Goal: Navigation & Orientation: Find specific page/section

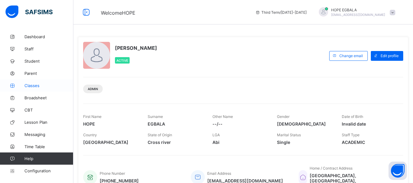
click at [30, 88] on link "Classes" at bounding box center [36, 85] width 73 height 12
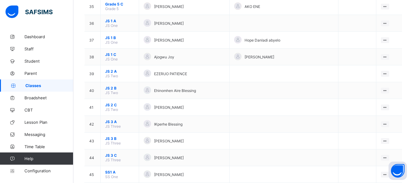
scroll to position [639, 0]
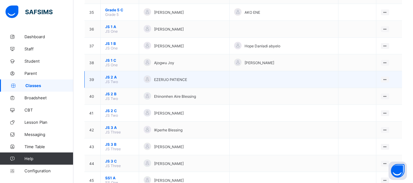
click at [112, 78] on span "JS 2 A" at bounding box center [119, 77] width 29 height 5
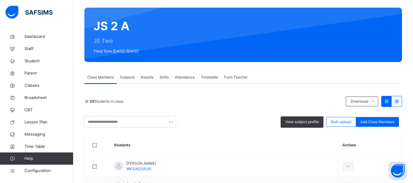
scroll to position [48, 0]
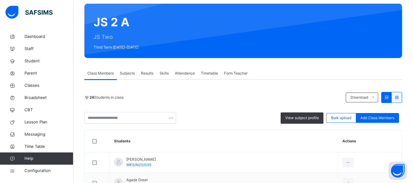
click at [186, 75] on span "Attendance" at bounding box center [185, 73] width 20 height 5
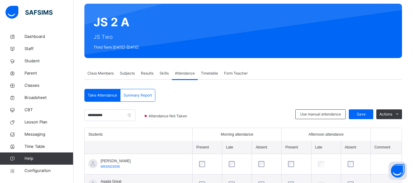
click at [210, 74] on span "Timetable" at bounding box center [209, 73] width 17 height 5
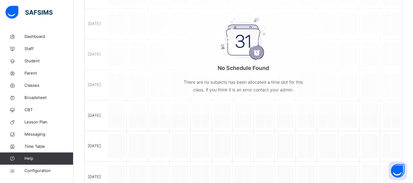
scroll to position [195, 0]
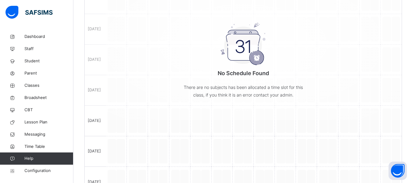
click at [124, 53] on div "No Schedule Found There are no subjects has been allocated a time slot for this…" at bounding box center [243, 44] width 317 height 152
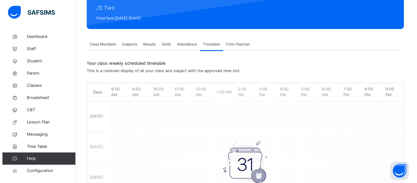
scroll to position [0, 0]
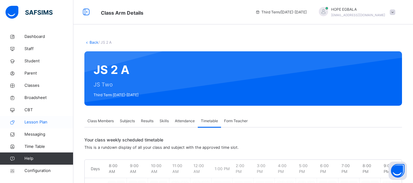
click at [39, 126] on link "Lesson Plan" at bounding box center [36, 122] width 73 height 12
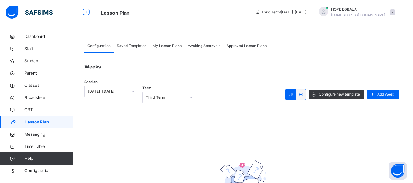
click at [137, 45] on span "Saved Templates" at bounding box center [132, 45] width 30 height 5
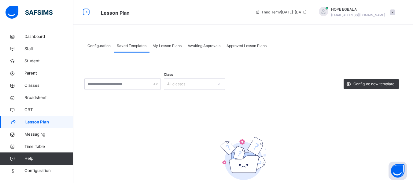
click at [162, 47] on span "My Lesson Plans" at bounding box center [166, 45] width 29 height 5
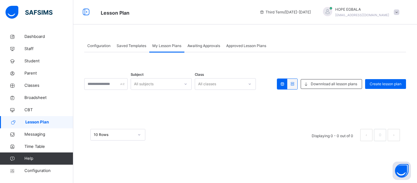
click at [213, 46] on span "Awaiting Approvals" at bounding box center [204, 45] width 33 height 5
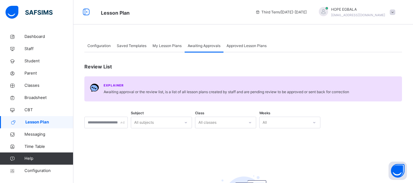
click at [263, 45] on span "Approved Lesson Plans" at bounding box center [246, 45] width 40 height 5
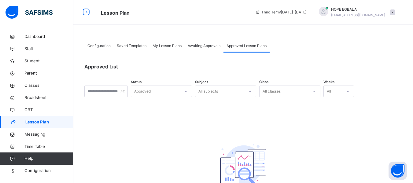
click at [92, 45] on span "Configuration" at bounding box center [98, 45] width 23 height 5
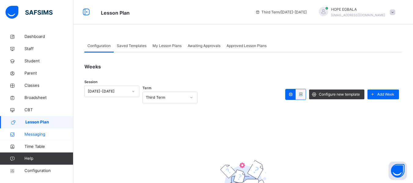
click at [47, 131] on span "Messaging" at bounding box center [48, 134] width 49 height 6
